Goal: Task Accomplishment & Management: Use online tool/utility

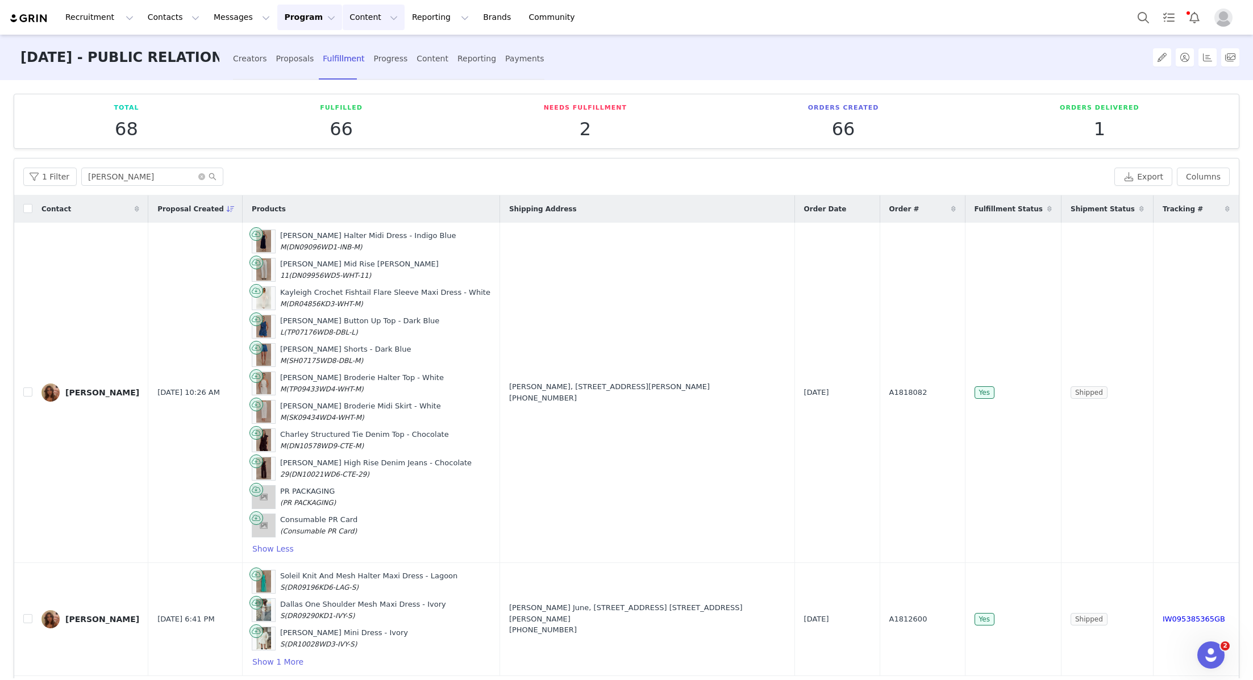
click at [353, 18] on button "Content Content" at bounding box center [374, 18] width 62 height 26
click at [405, 23] on button "Reporting Reporting" at bounding box center [440, 18] width 70 height 26
click at [409, 63] on link "Report Builder" at bounding box center [422, 71] width 90 height 21
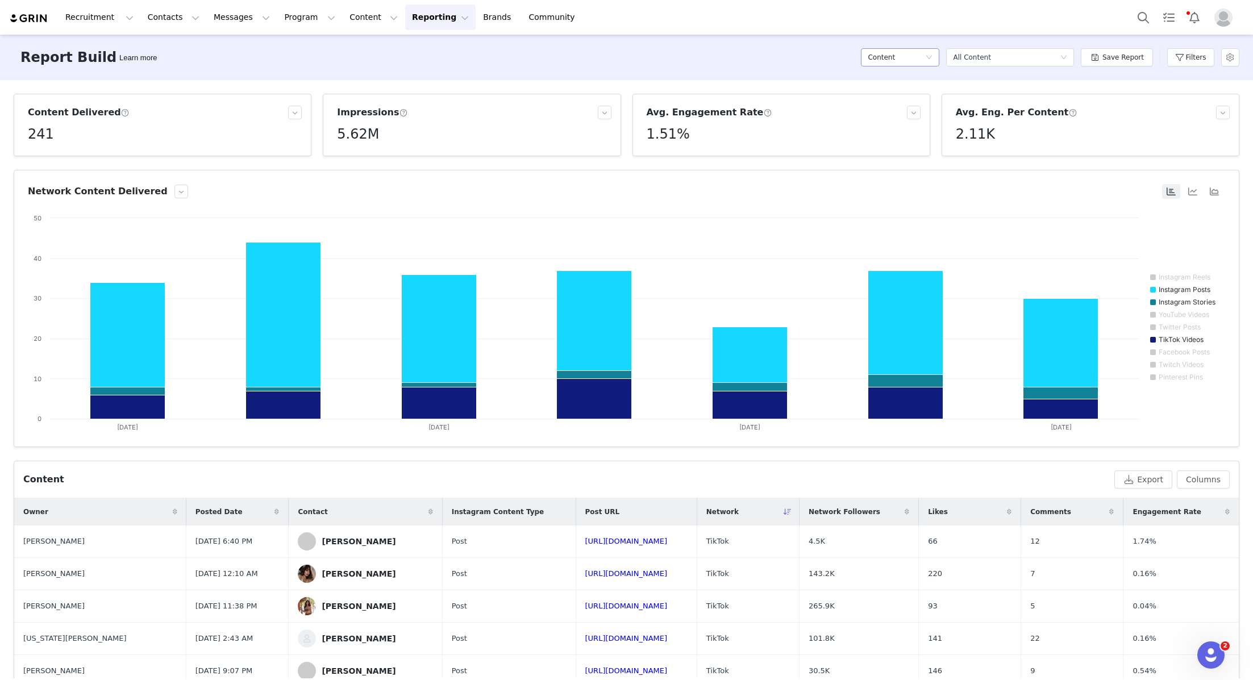
click at [625, 57] on div "Content" at bounding box center [896, 57] width 57 height 17
click at [625, 64] on button "Filters" at bounding box center [1191, 57] width 47 height 18
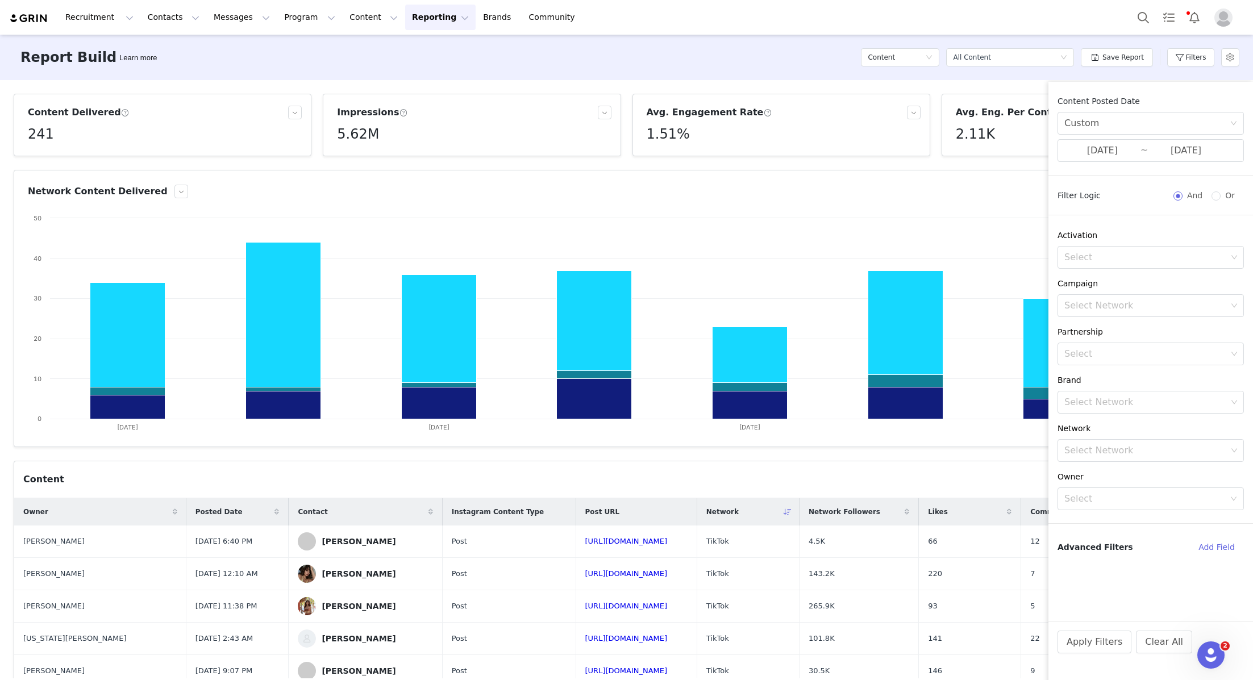
click at [625, 624] on div "Apply Filters Clear All" at bounding box center [1151, 657] width 205 height 73
click at [625, 624] on button "Apply Filters" at bounding box center [1095, 642] width 74 height 23
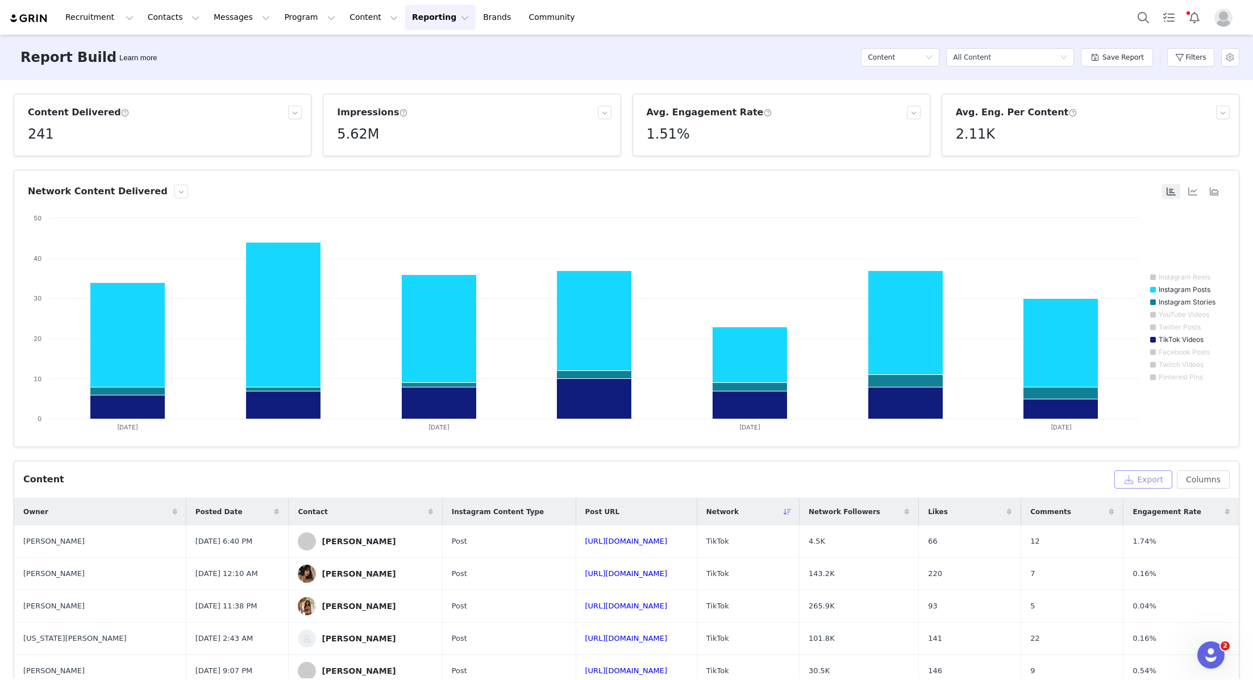
click at [625, 479] on button "Export" at bounding box center [1144, 480] width 58 height 18
click at [625, 624] on link "Download" at bounding box center [1025, 655] width 57 height 15
click at [625, 26] on button "Search" at bounding box center [1143, 18] width 25 height 26
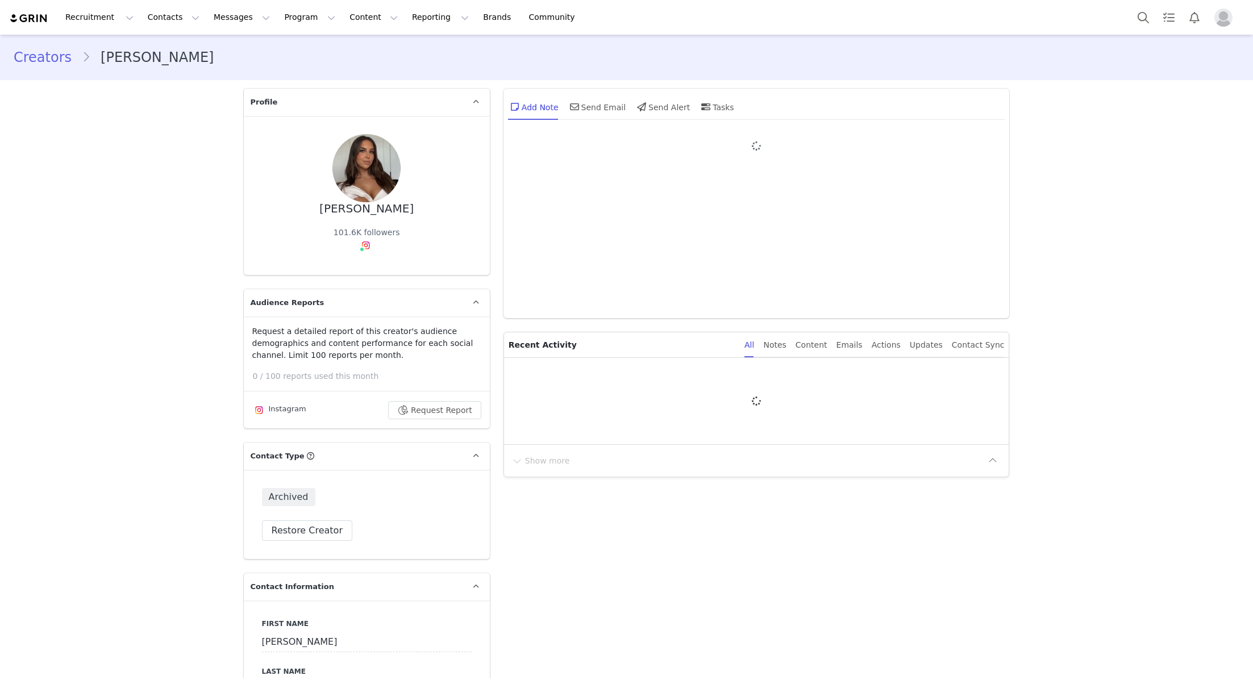
type input "+1 ([GEOGRAPHIC_DATA])"
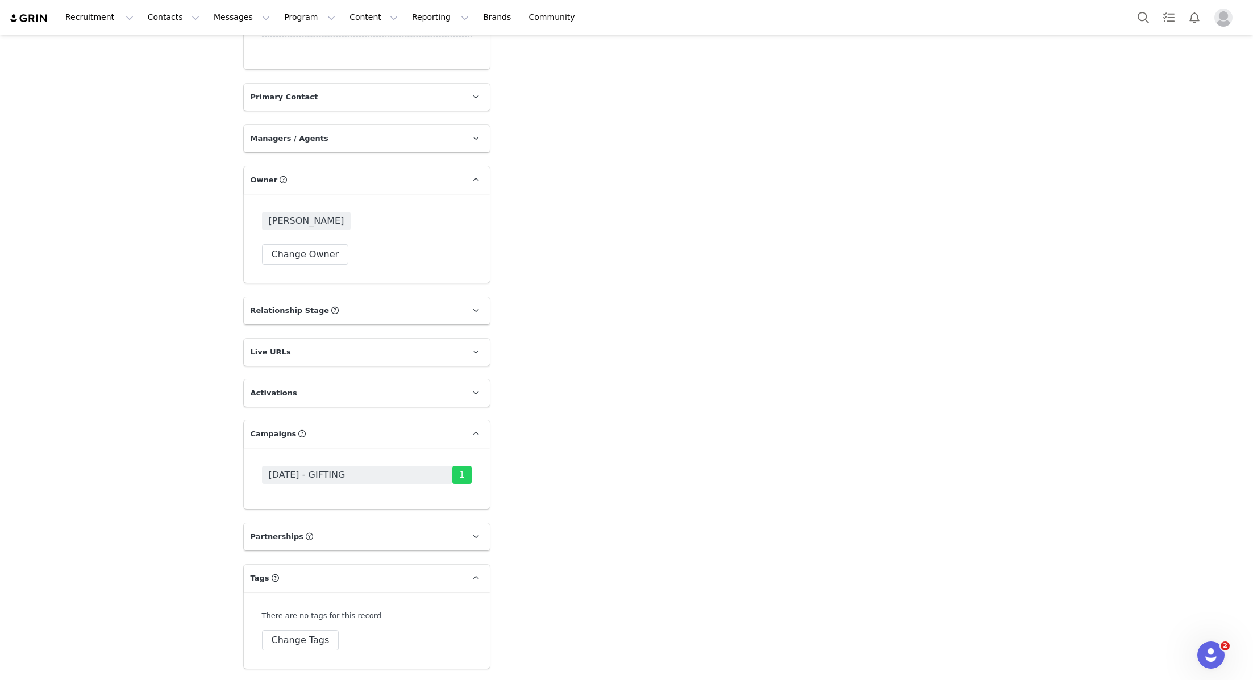
scroll to position [1660, 0]
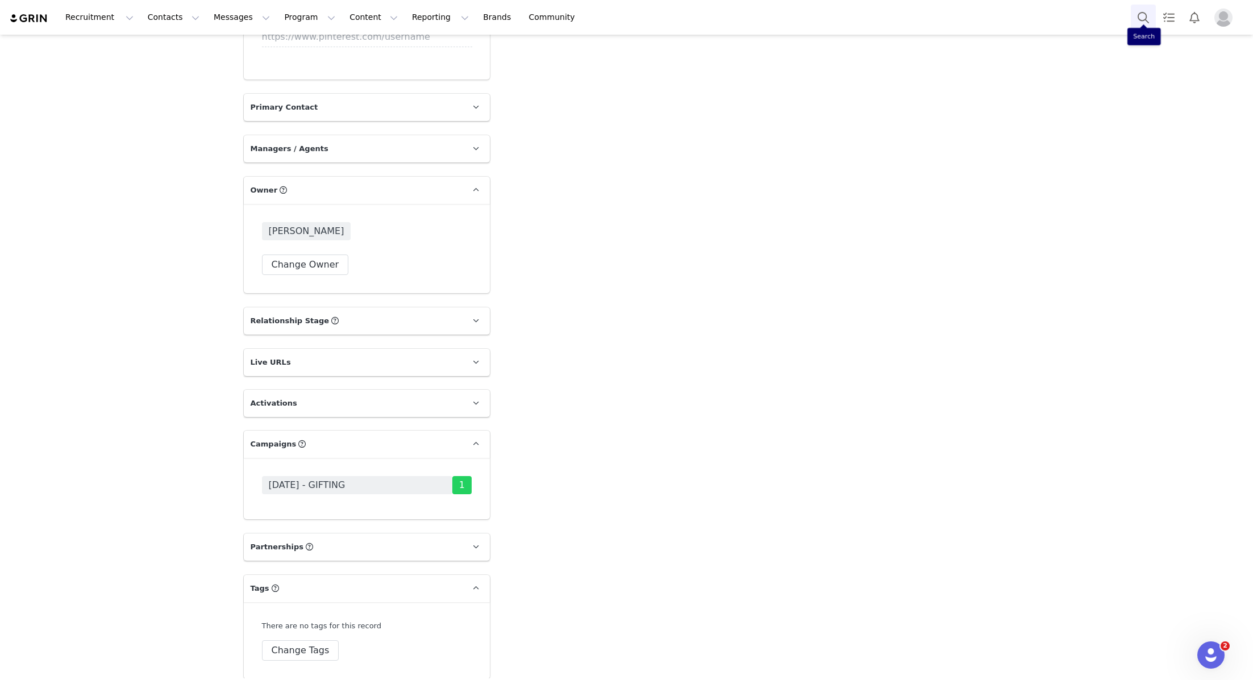
click at [1148, 14] on button "Search" at bounding box center [1143, 18] width 25 height 26
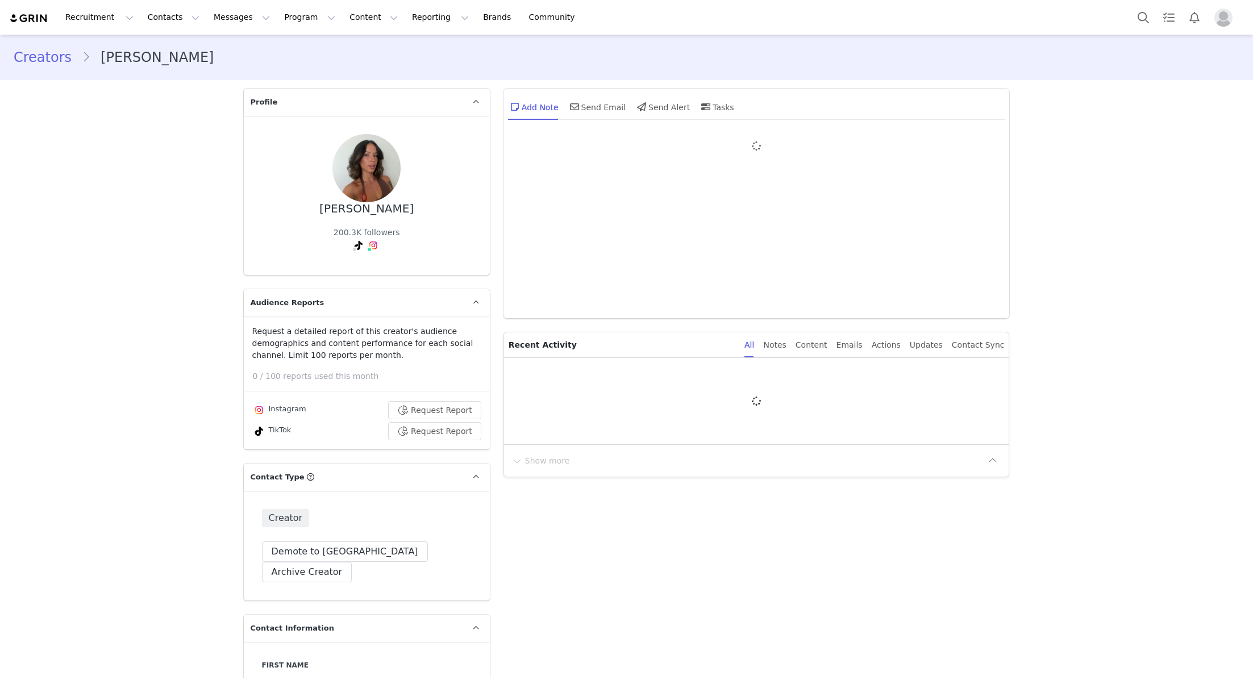
type input "+1 ([GEOGRAPHIC_DATA])"
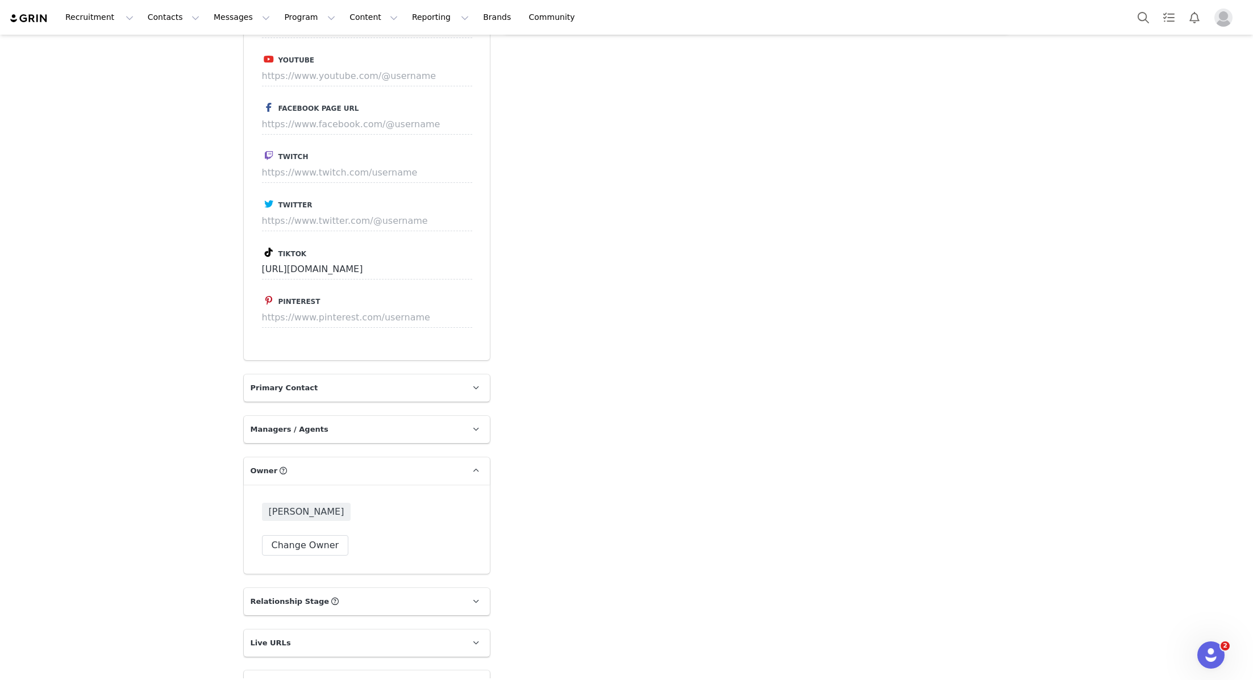
scroll to position [1803, 0]
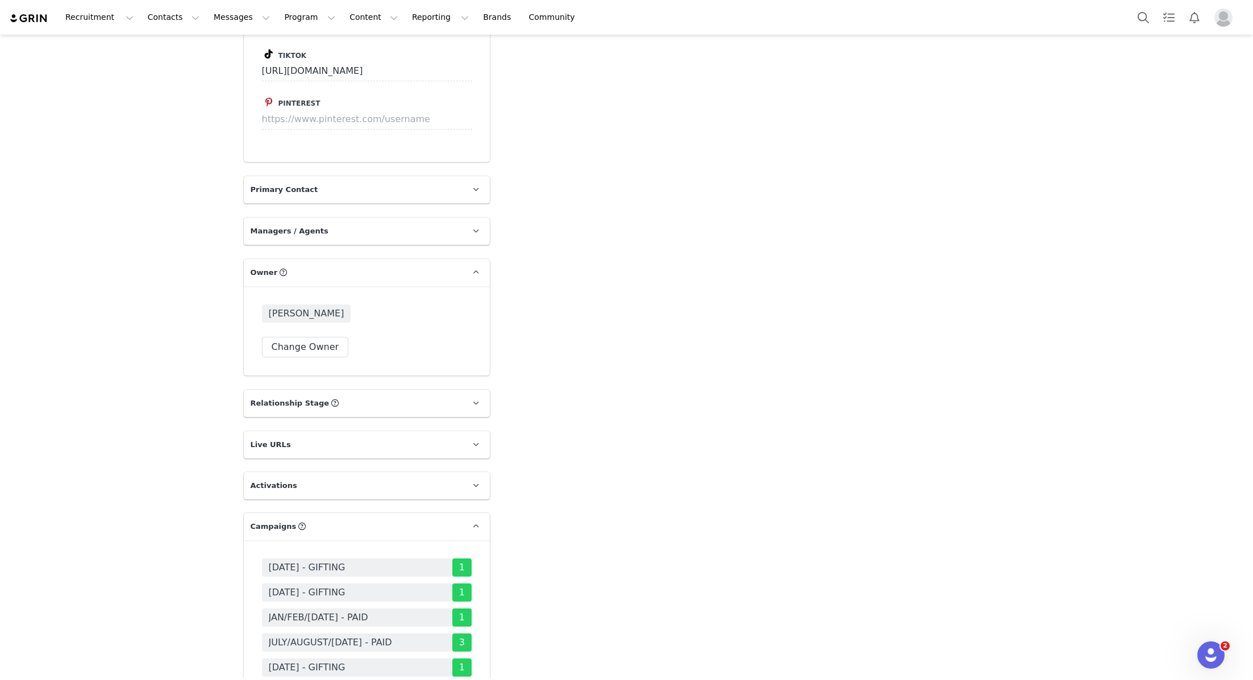
click at [1138, 30] on div "Recruitment Recruitment Creator Search Curated Lists Landing Pages Web Extensio…" at bounding box center [626, 17] width 1253 height 35
click at [1138, 20] on button "Search" at bounding box center [1143, 18] width 25 height 26
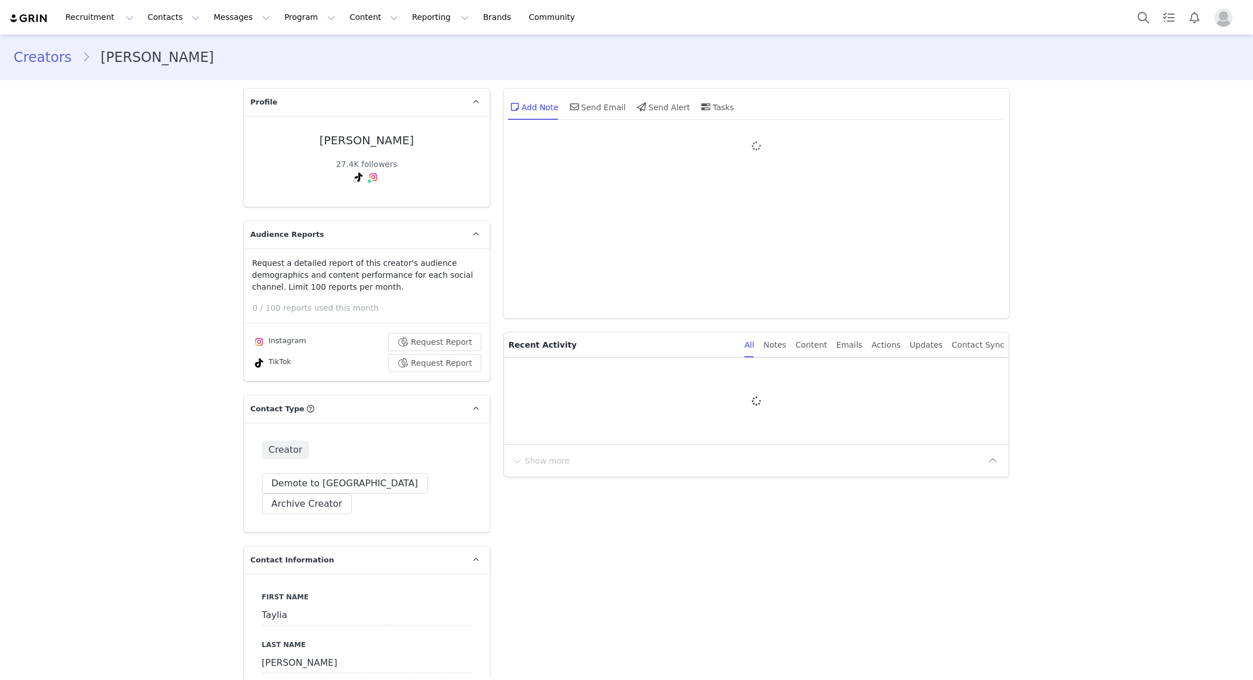
type input "+1 ([GEOGRAPHIC_DATA])"
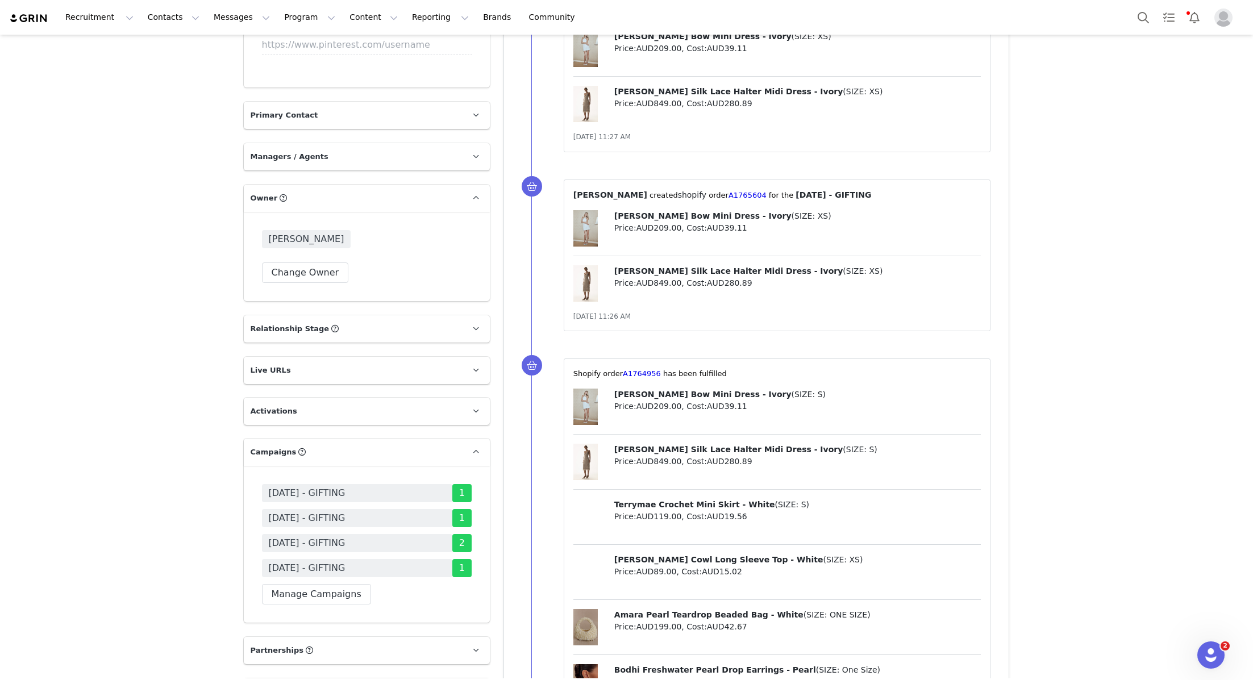
scroll to position [1610, 0]
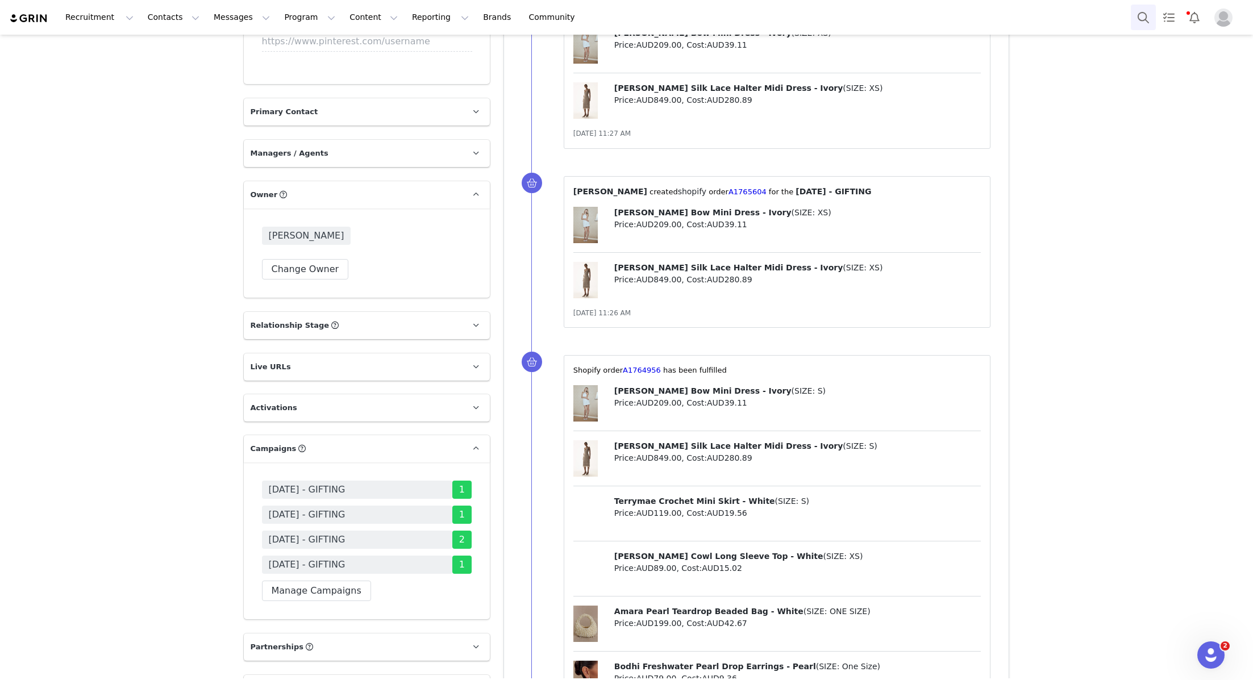
click at [1145, 16] on button "Search" at bounding box center [1143, 18] width 25 height 26
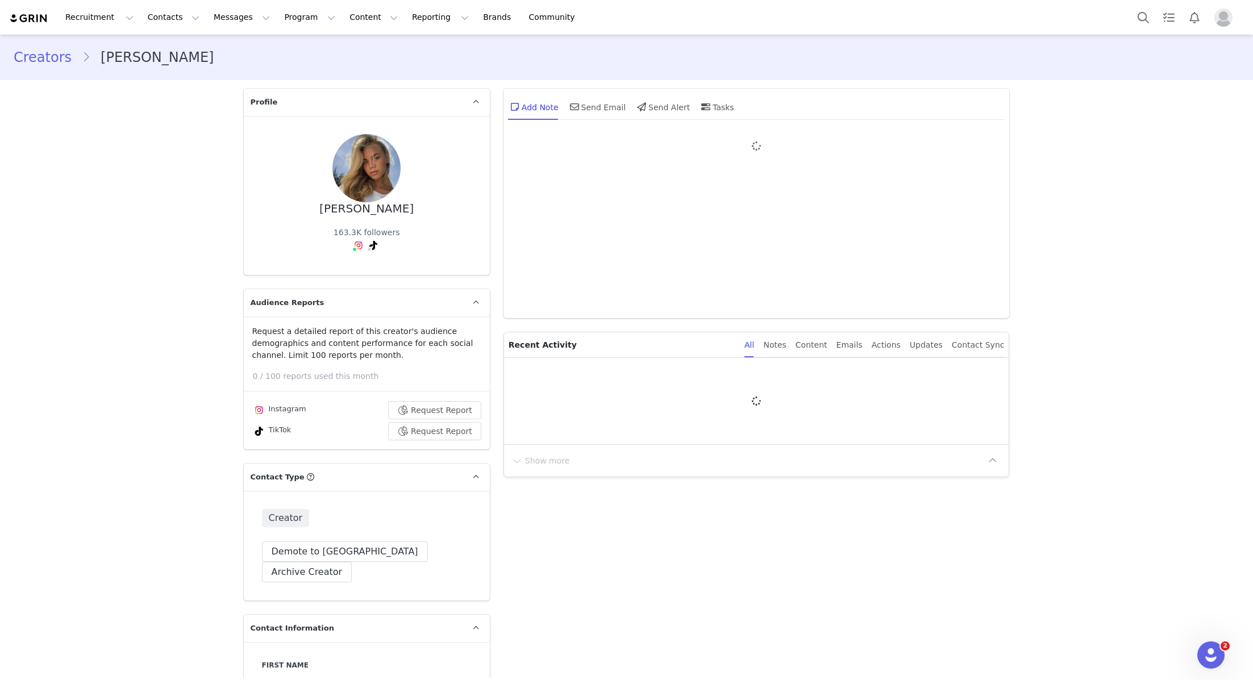
type input "+1 ([GEOGRAPHIC_DATA])"
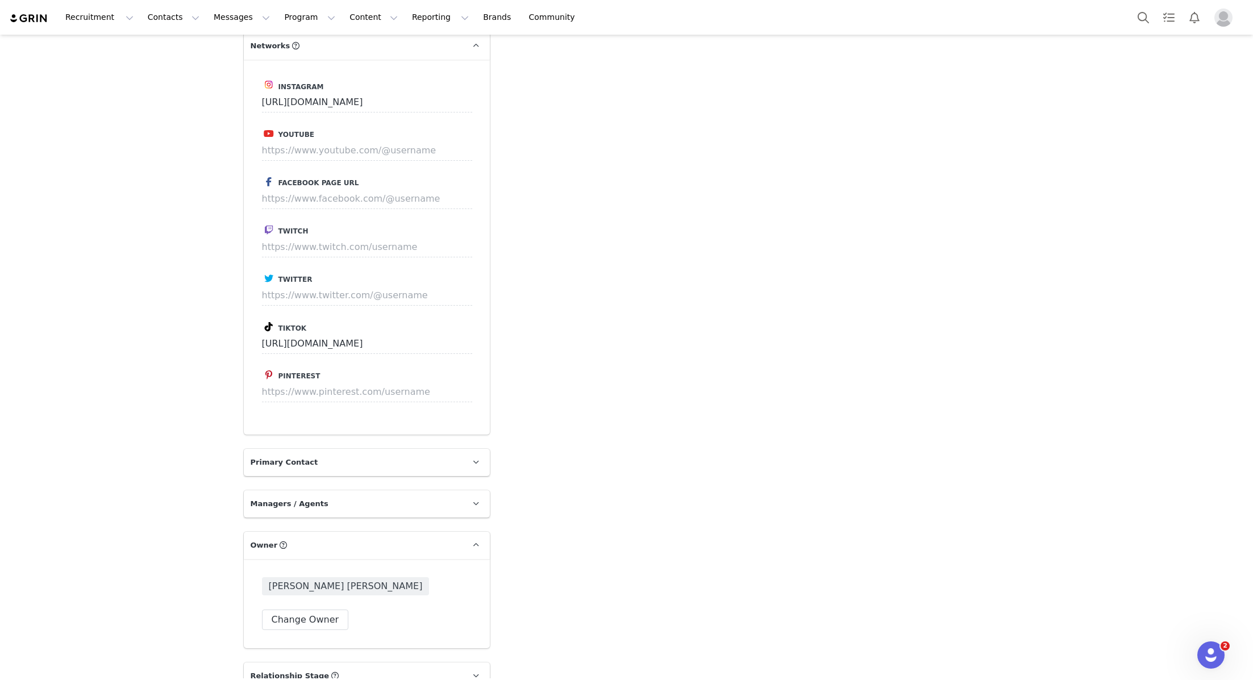
scroll to position [1925, 0]
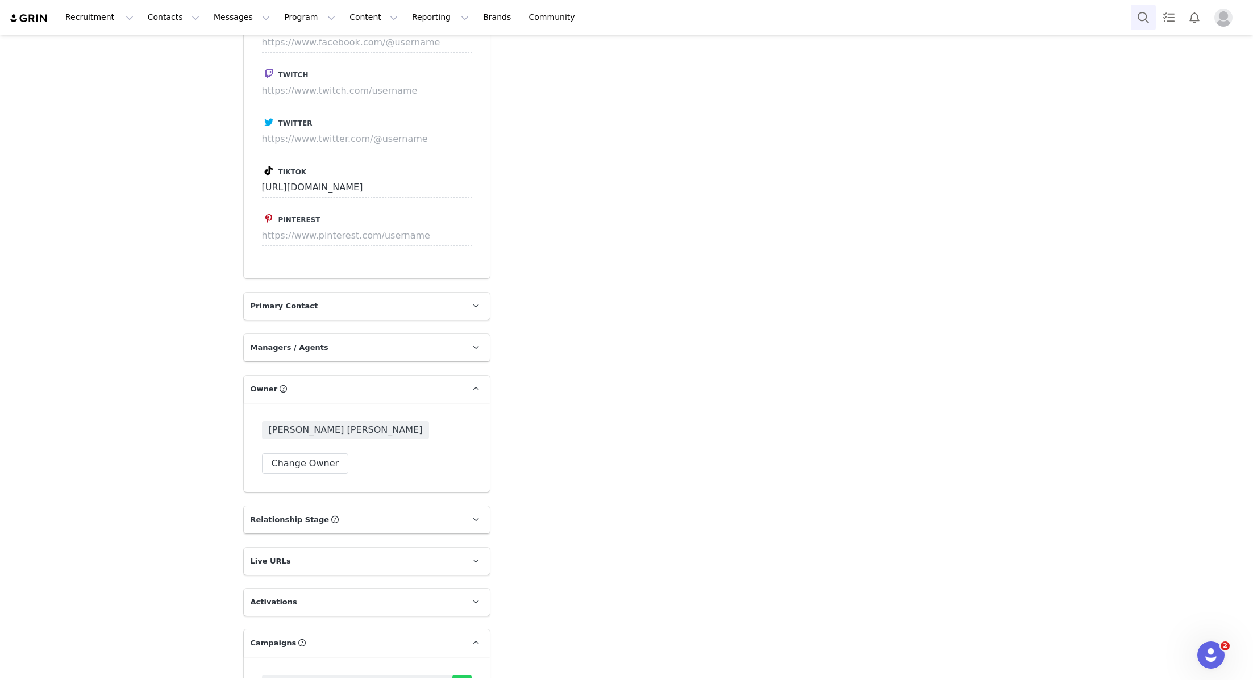
click at [1142, 30] on button "Search" at bounding box center [1143, 18] width 25 height 26
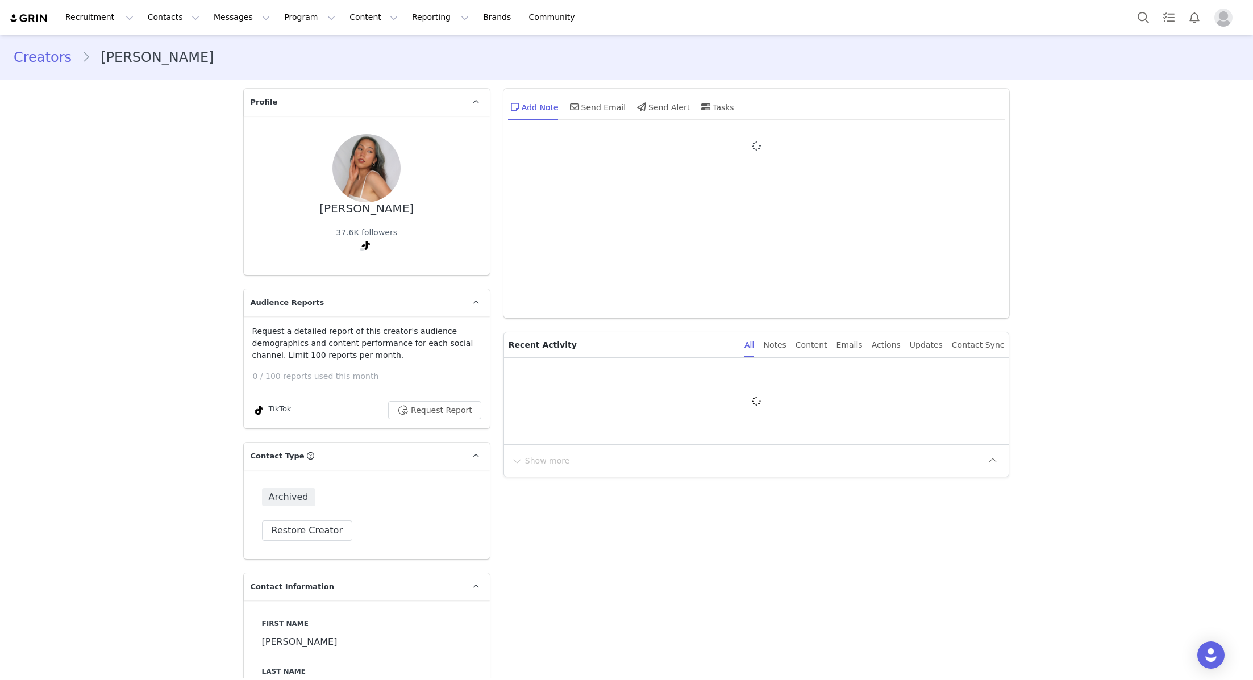
type input "+1 ([GEOGRAPHIC_DATA])"
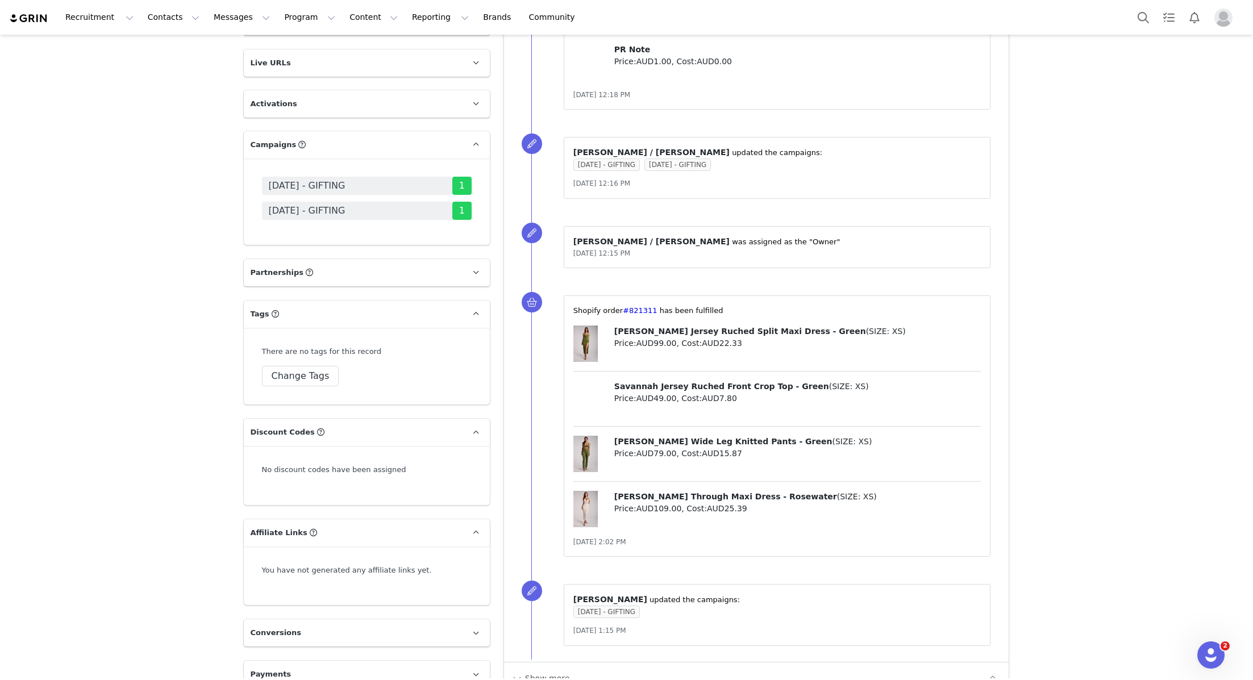
scroll to position [1763, 0]
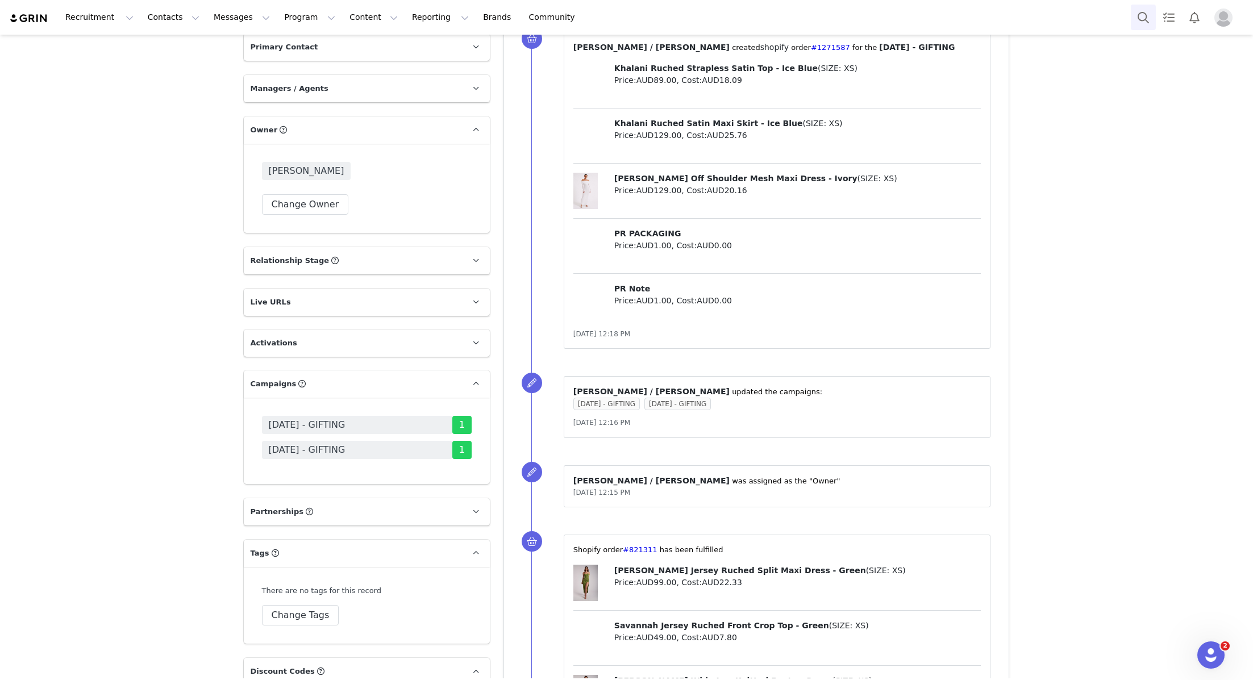
click at [1135, 20] on button "Search" at bounding box center [1143, 18] width 25 height 26
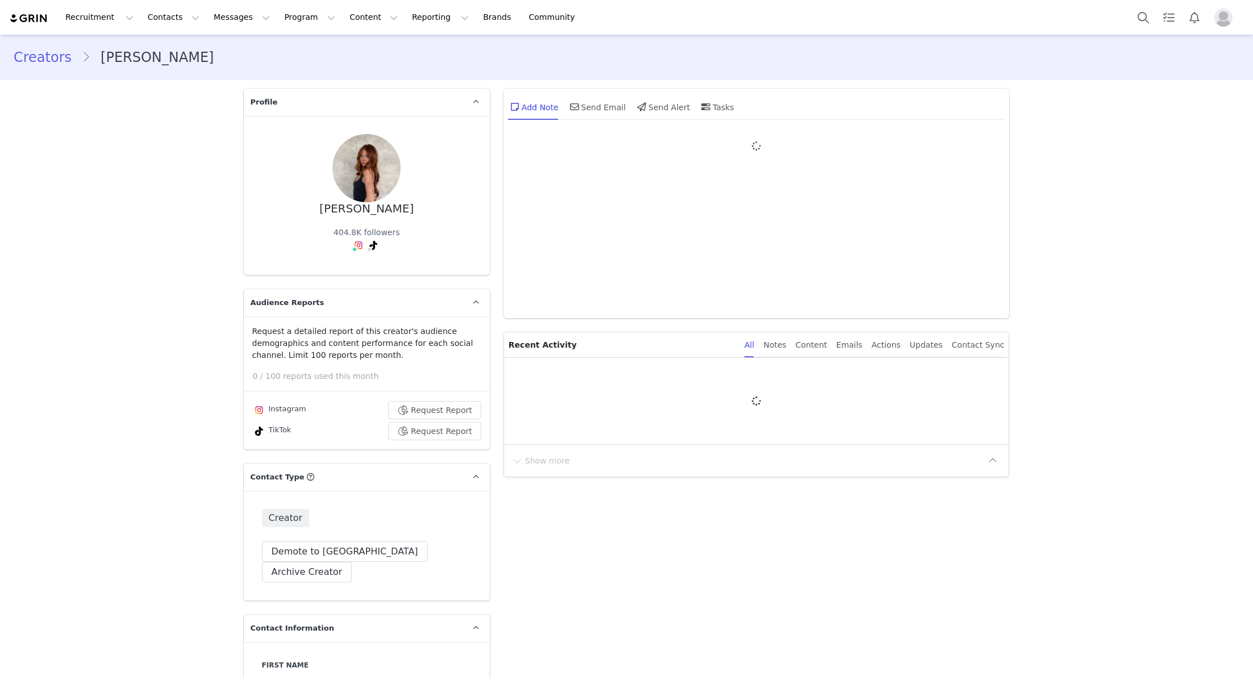
type input "+1 ([GEOGRAPHIC_DATA])"
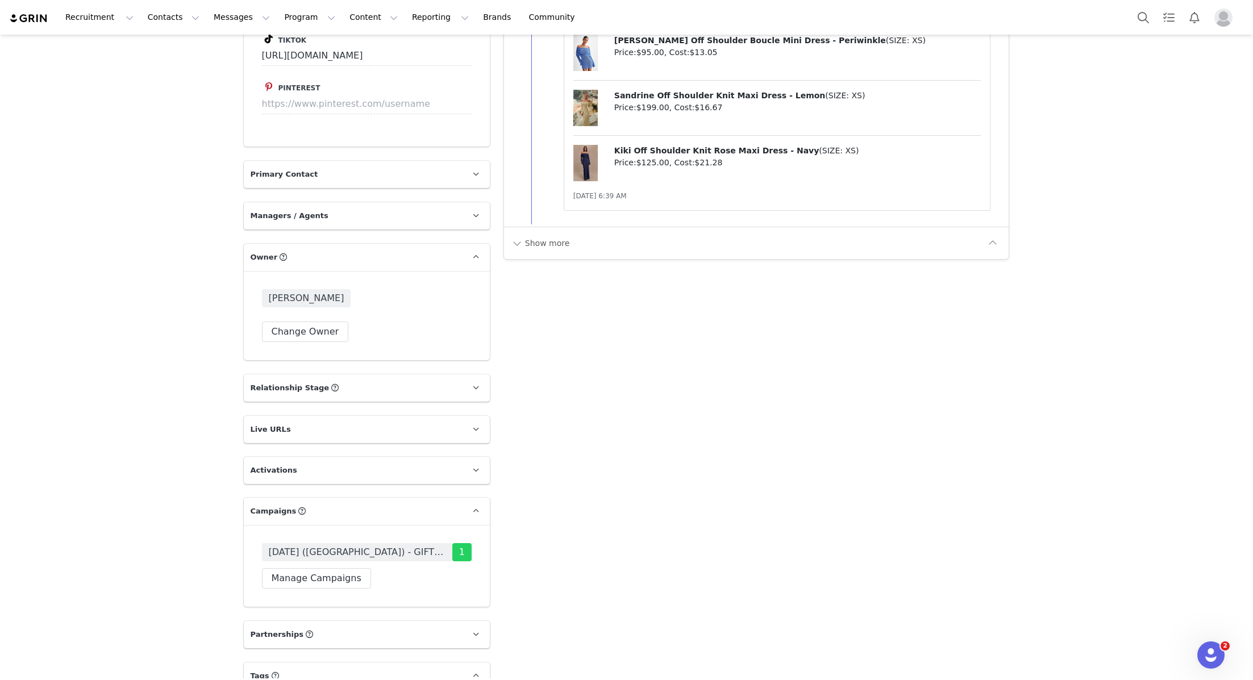
scroll to position [1588, 0]
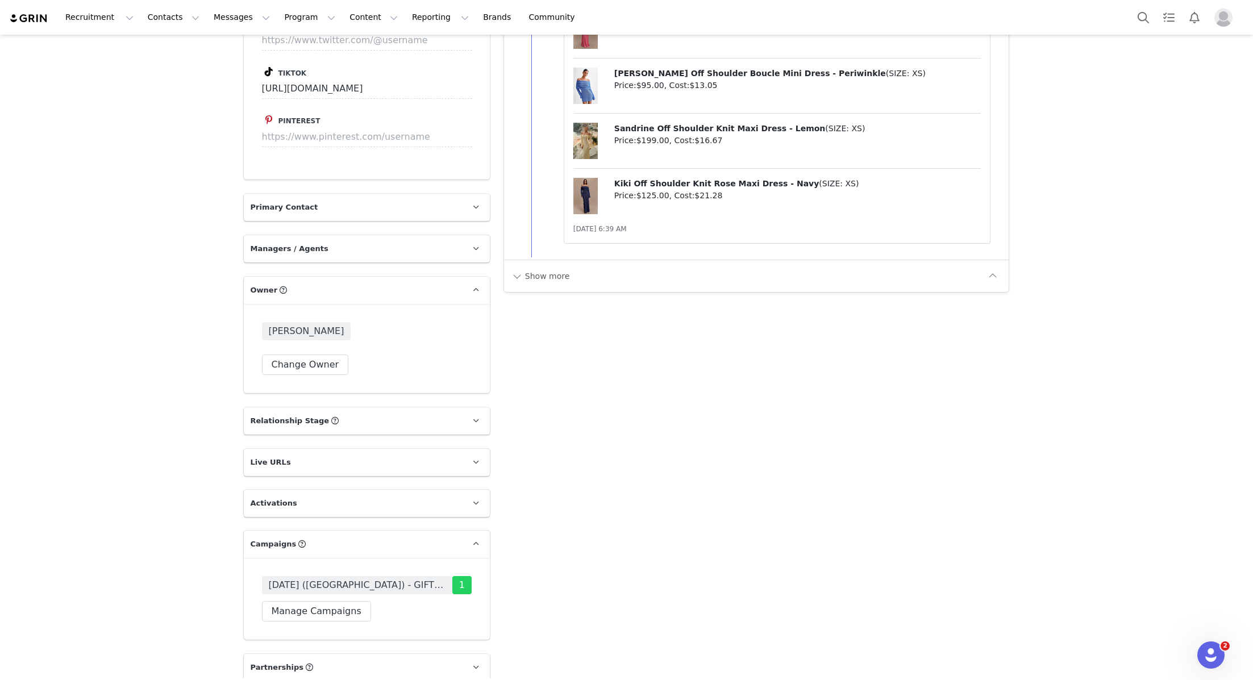
click at [1142, 33] on div "Recruitment Recruitment Creator Search Curated Lists Landing Pages Web Extensio…" at bounding box center [626, 17] width 1253 height 35
click at [1142, 26] on button "Search" at bounding box center [1143, 18] width 25 height 26
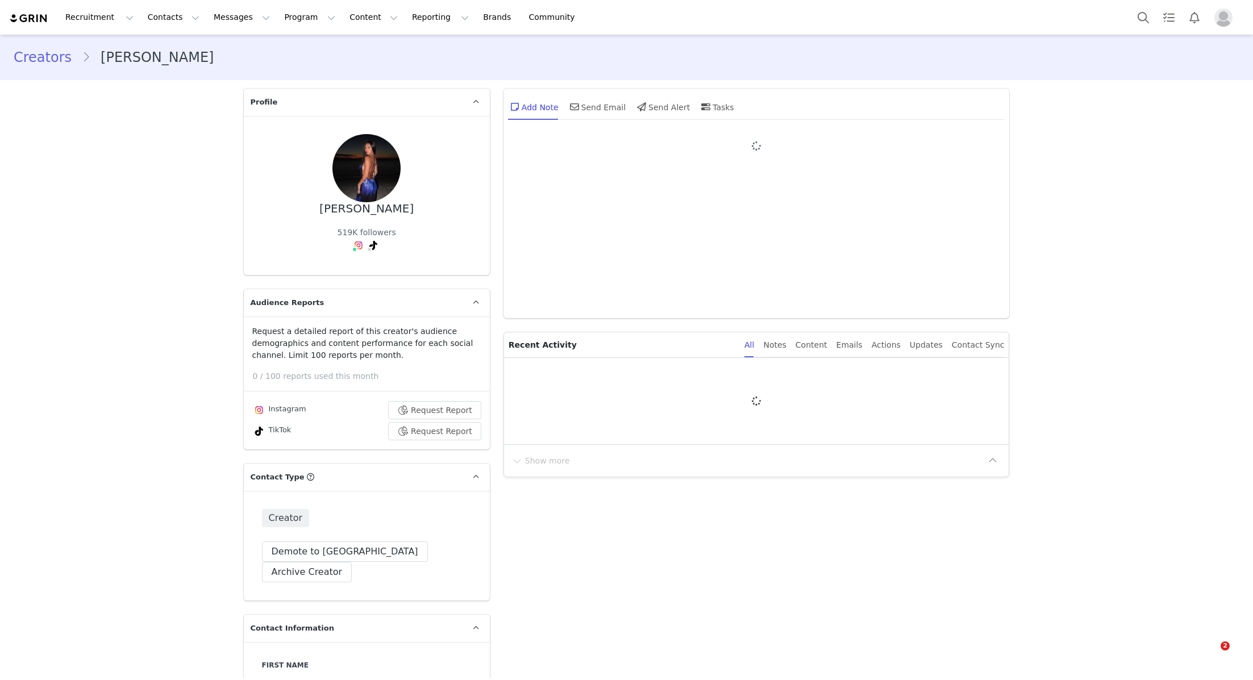
type input "+1 ([GEOGRAPHIC_DATA])"
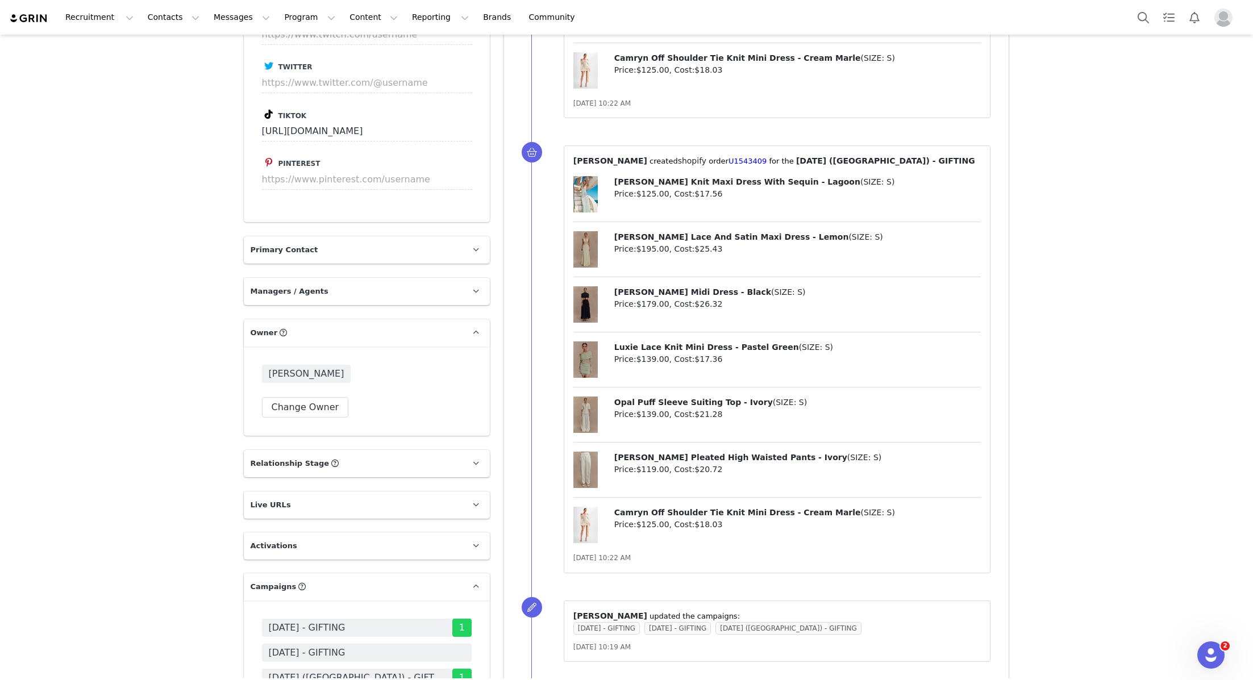
scroll to position [1547, 0]
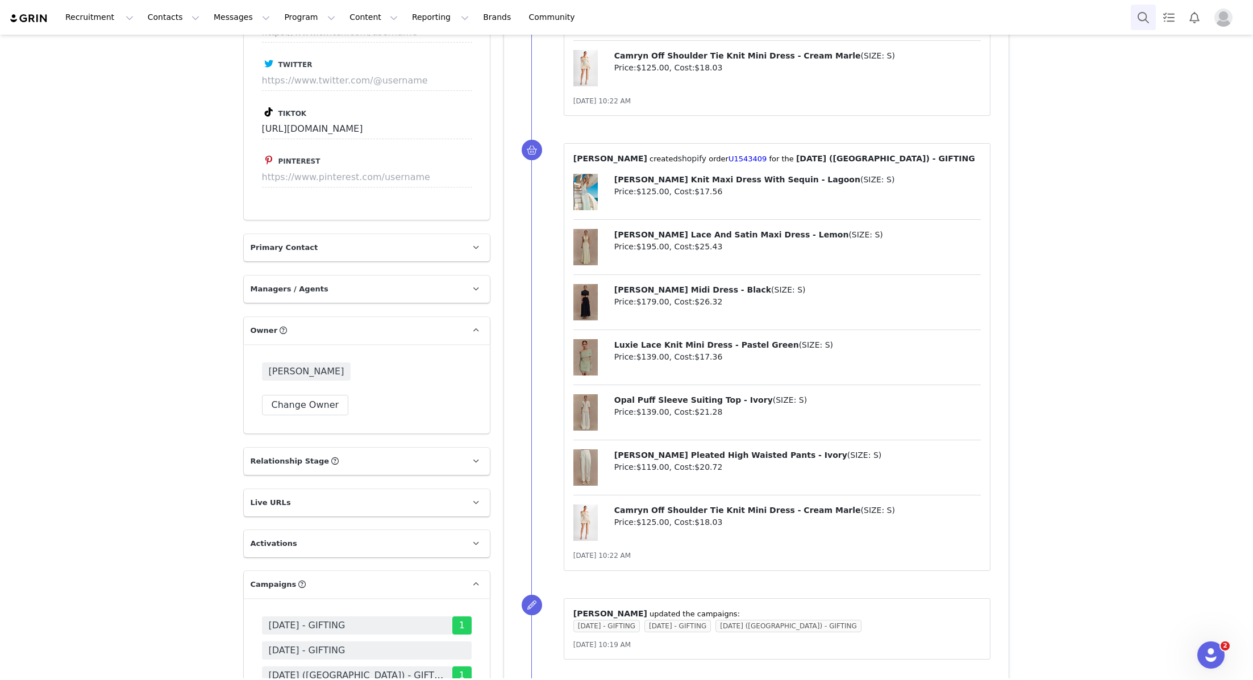
click at [1139, 15] on button "Search" at bounding box center [1143, 18] width 25 height 26
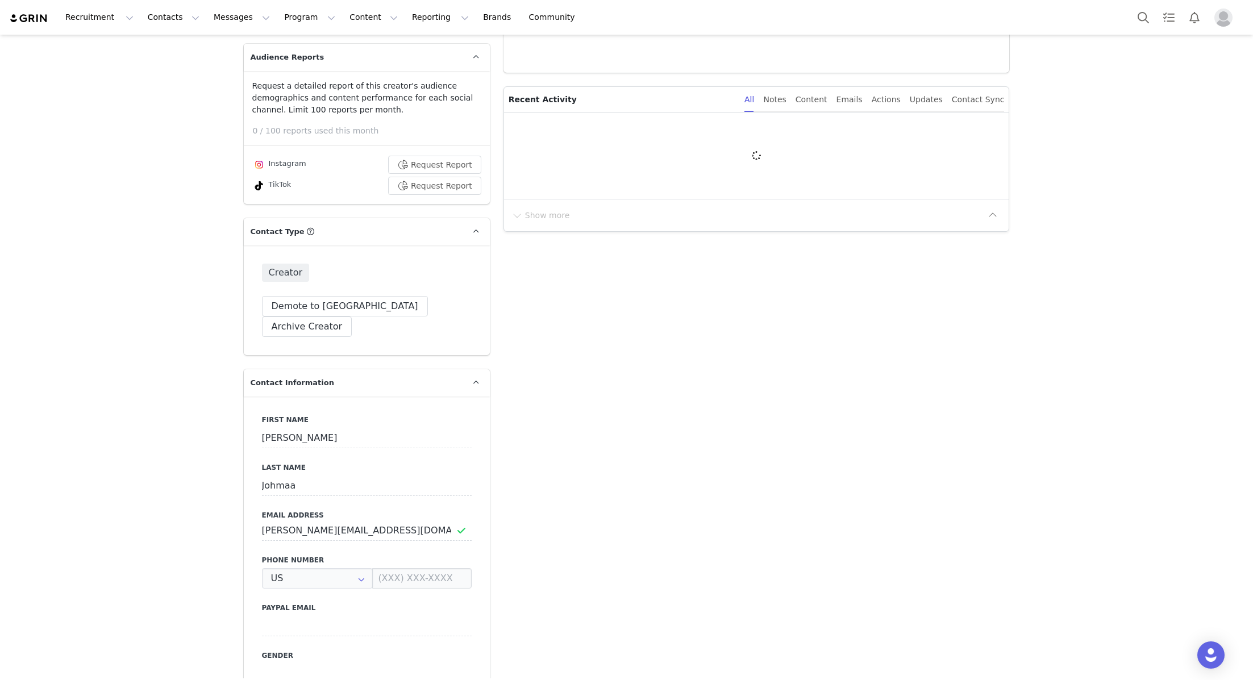
type input "+1 ([GEOGRAPHIC_DATA])"
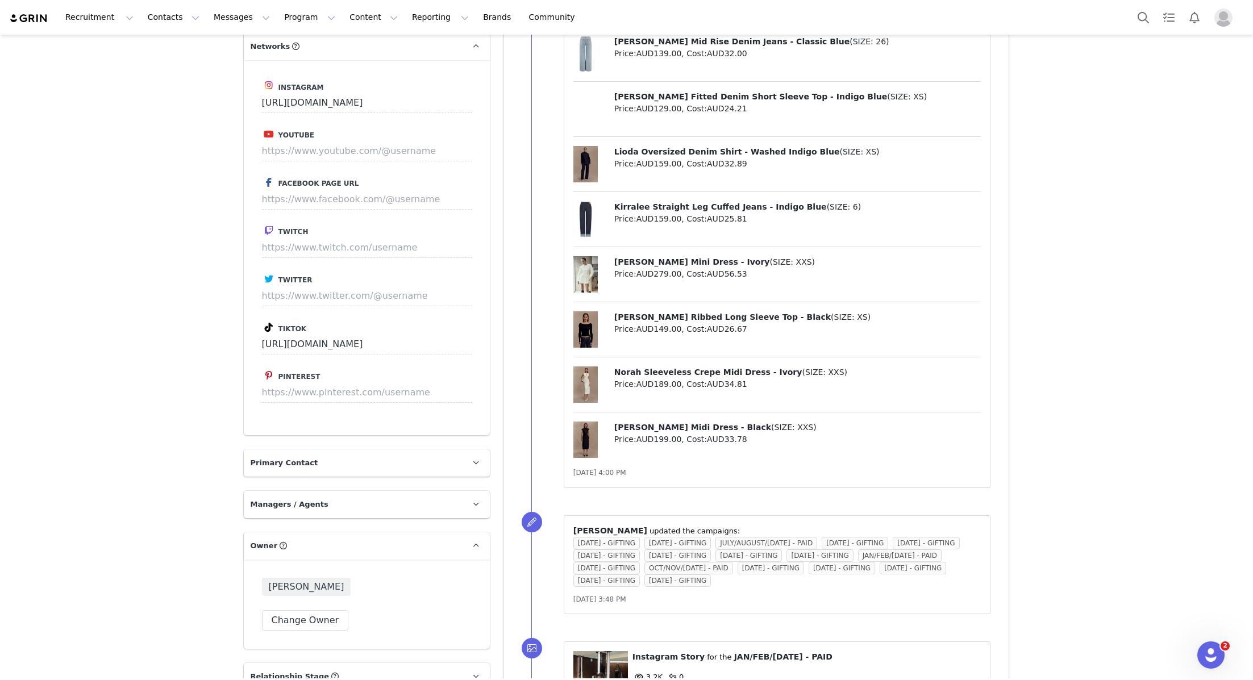
scroll to position [2028, 0]
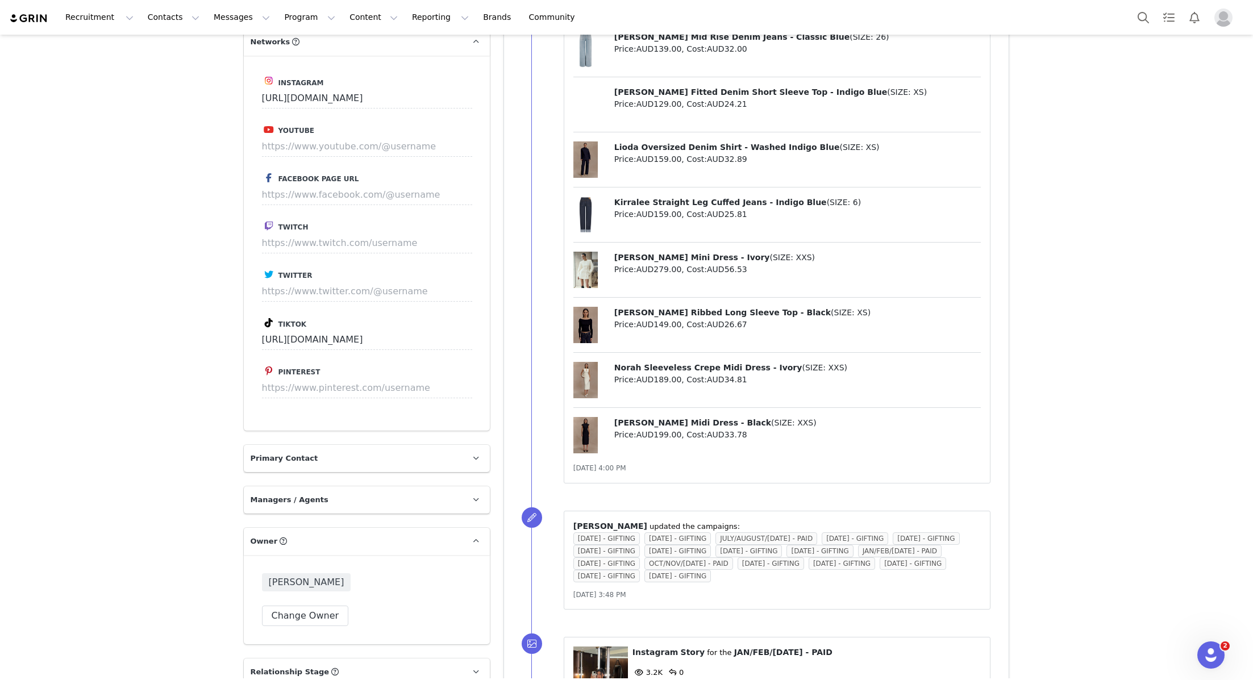
click at [1162, 32] on div "Recruitment Recruitment Creator Search Curated Lists Landing Pages Web Extensio…" at bounding box center [626, 17] width 1253 height 35
click at [1148, 28] on button "Search" at bounding box center [1143, 18] width 25 height 26
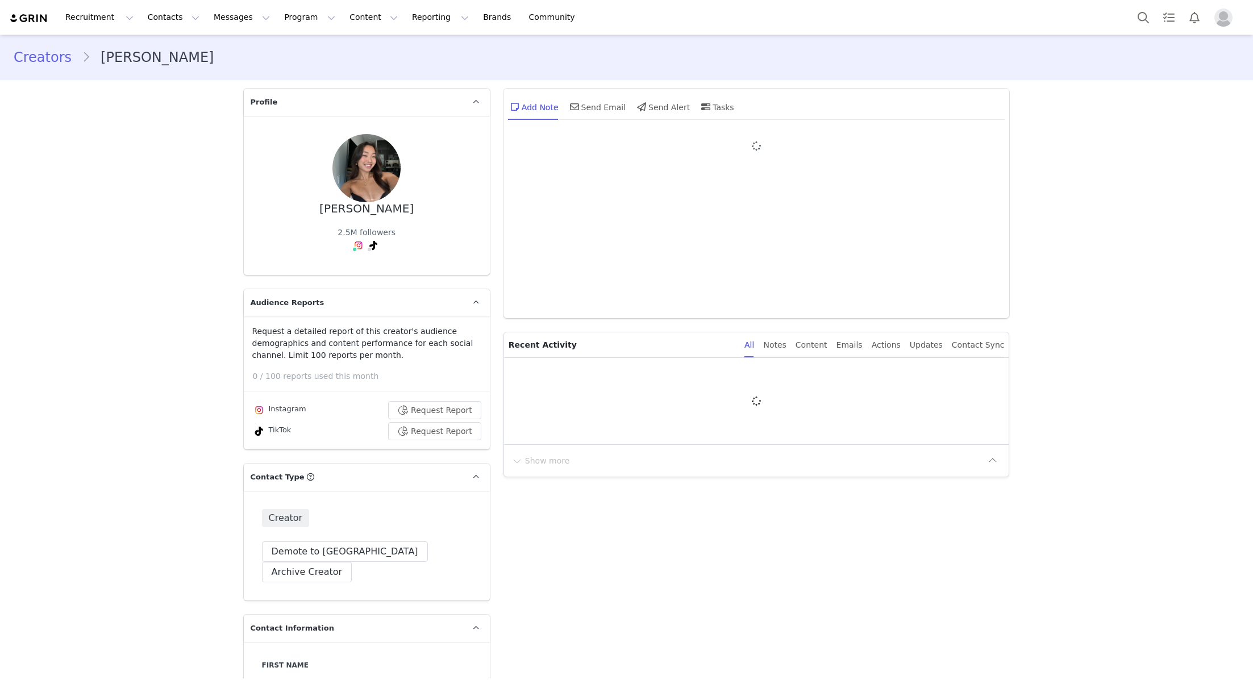
type input "+1 ([GEOGRAPHIC_DATA])"
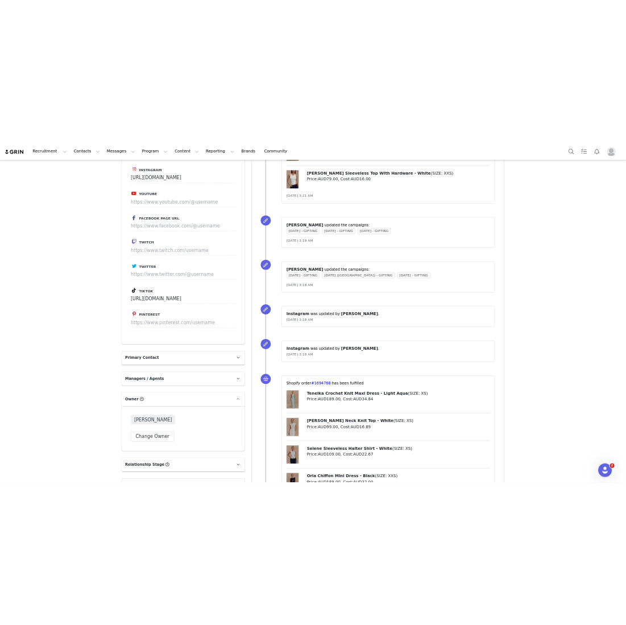
scroll to position [1509, 0]
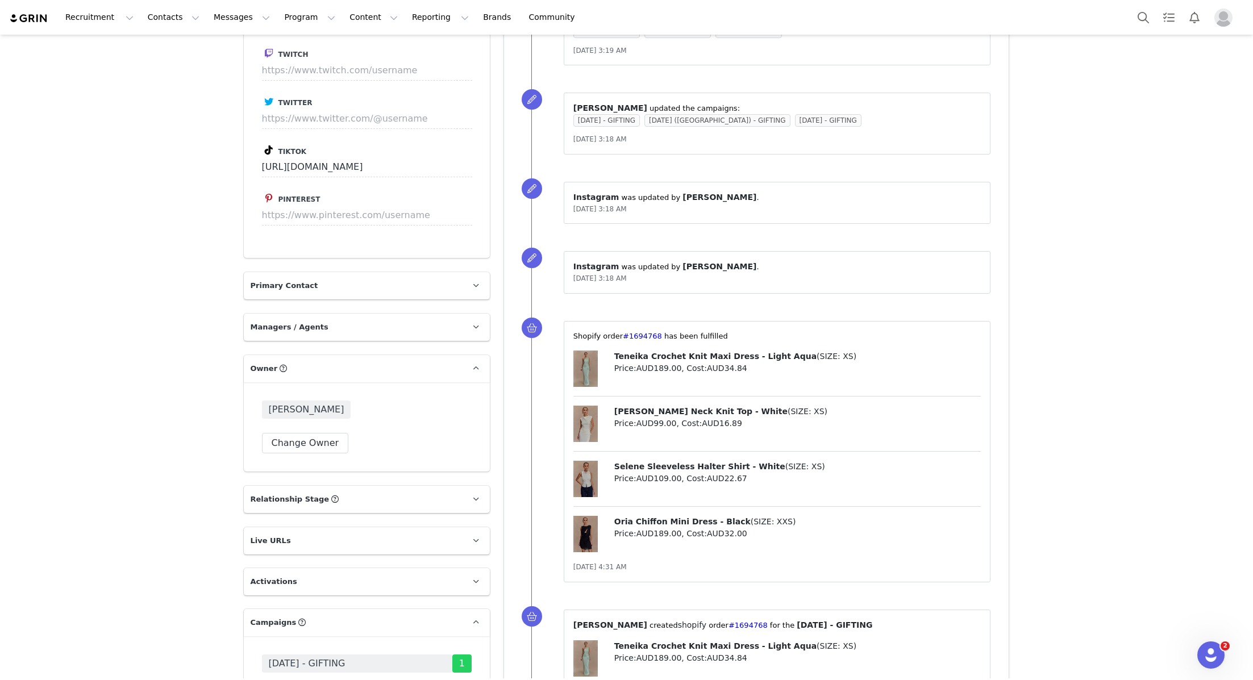
click at [1130, 14] on div "Recruitment Recruitment Creator Search Curated Lists Landing Pages Web Extensio…" at bounding box center [626, 17] width 1253 height 35
click at [1137, 17] on button "Search" at bounding box center [1143, 18] width 25 height 26
